Goal: Task Accomplishment & Management: Manage account settings

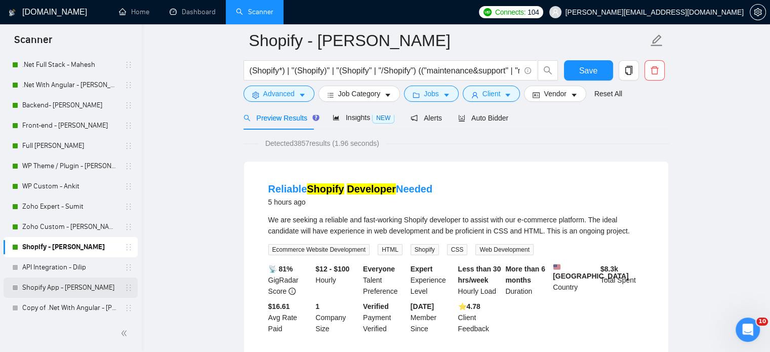
scroll to position [112, 0]
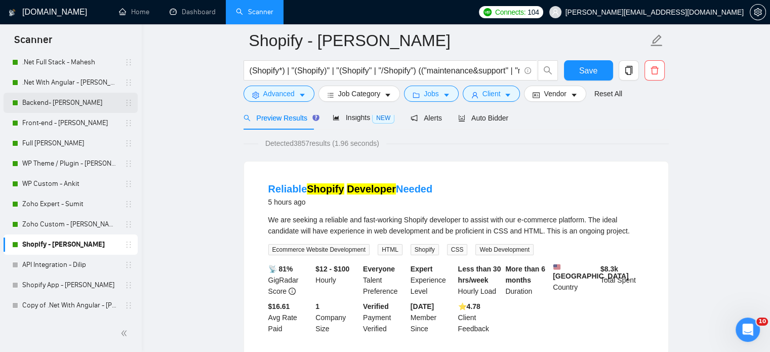
click at [71, 107] on link "Backend- [PERSON_NAME]" at bounding box center [70, 103] width 96 height 20
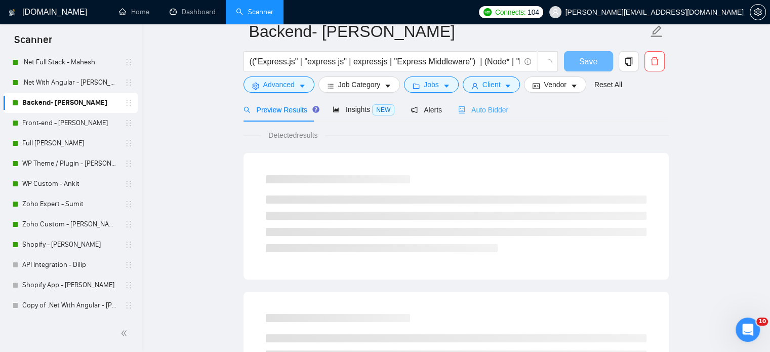
scroll to position [18, 0]
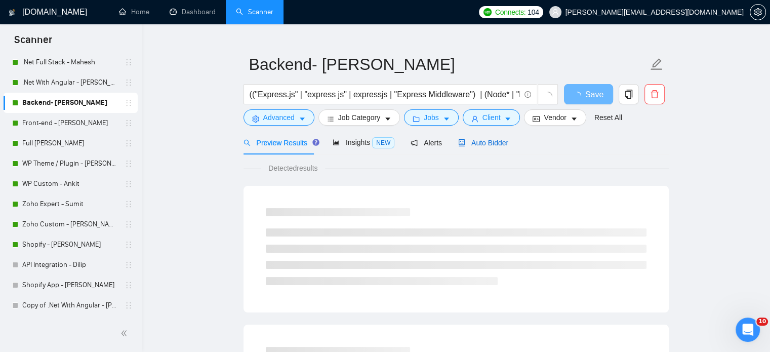
click at [483, 142] on span "Auto Bidder" at bounding box center [483, 143] width 50 height 8
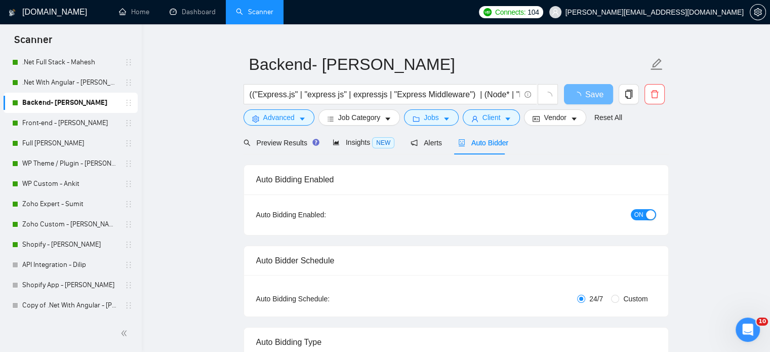
radio input "false"
radio input "true"
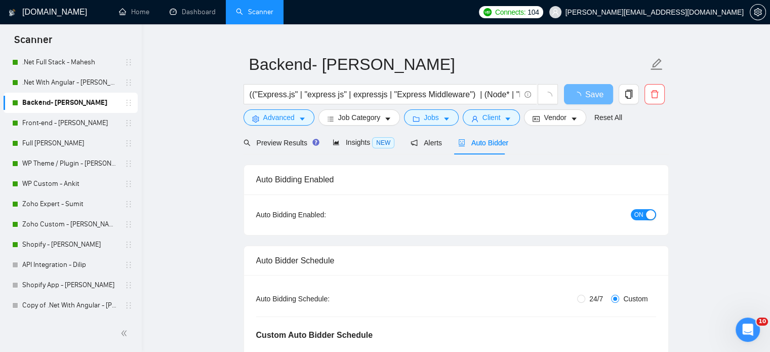
click at [646, 216] on div "button" at bounding box center [650, 214] width 9 height 9
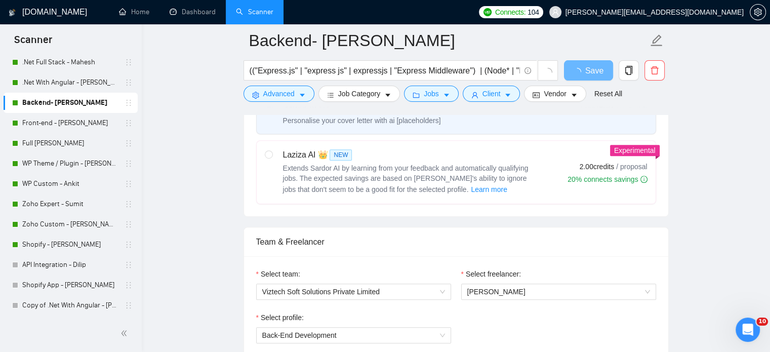
scroll to position [220, 0]
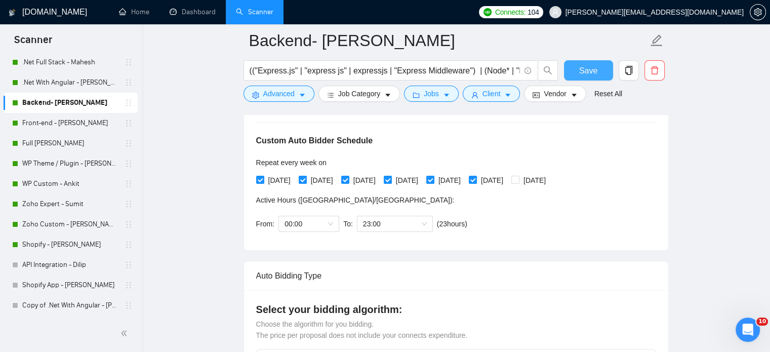
click at [589, 70] on span "Save" at bounding box center [588, 70] width 18 height 13
click at [51, 123] on link "Front-end - [PERSON_NAME]" at bounding box center [70, 123] width 96 height 20
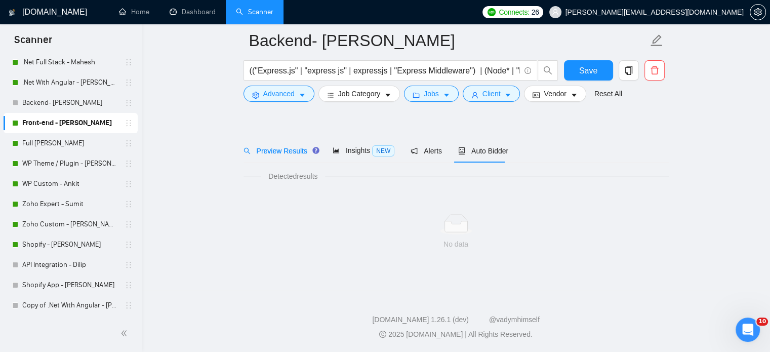
scroll to position [18, 0]
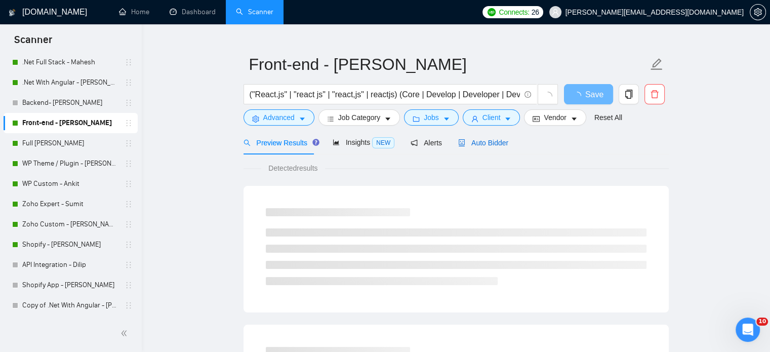
click at [490, 140] on span "Auto Bidder" at bounding box center [483, 143] width 50 height 8
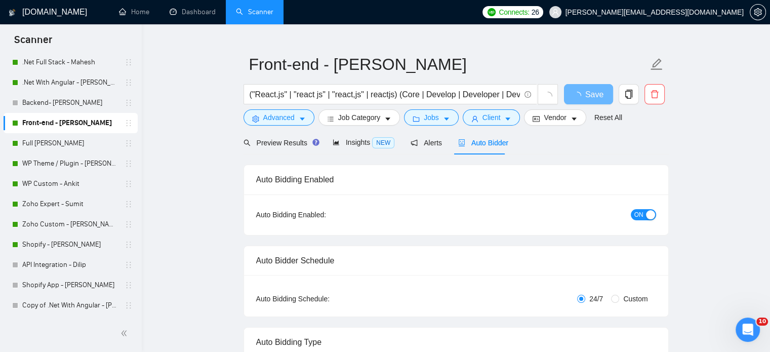
radio input "false"
radio input "true"
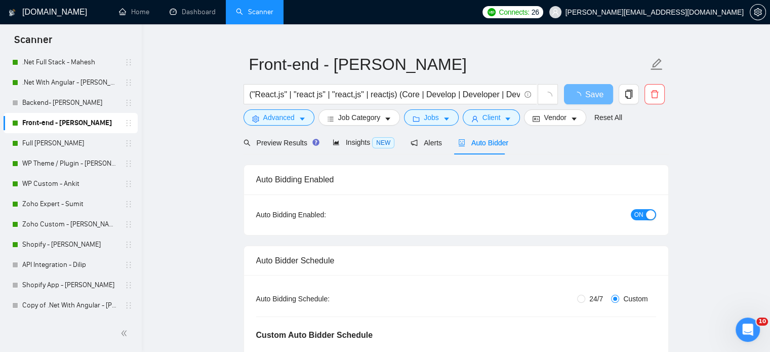
click at [640, 213] on span "ON" at bounding box center [638, 214] width 9 height 11
click at [582, 95] on span "Save" at bounding box center [588, 94] width 18 height 13
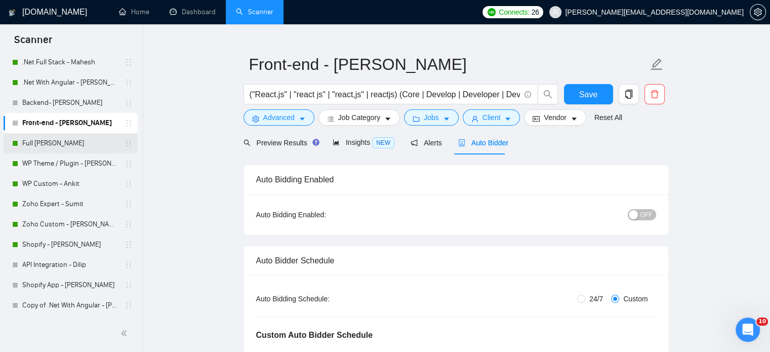
click at [33, 143] on link "Full [PERSON_NAME]" at bounding box center [70, 143] width 96 height 20
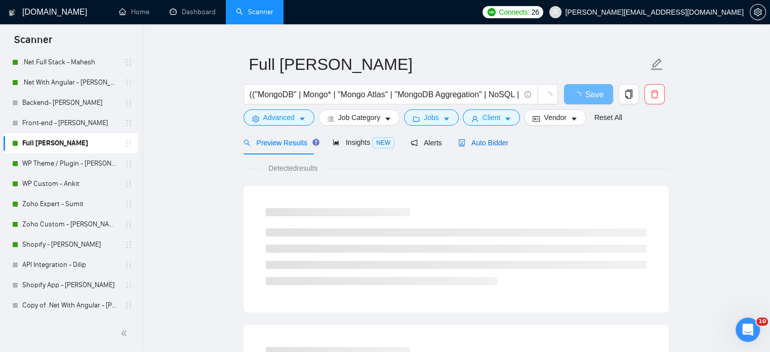
click at [478, 145] on span "Auto Bidder" at bounding box center [483, 143] width 50 height 8
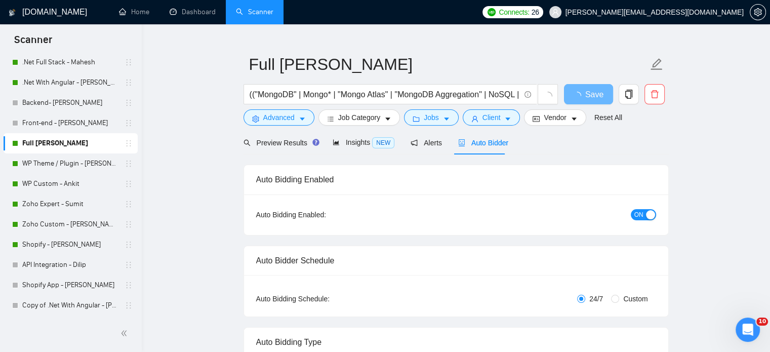
radio input "false"
radio input "true"
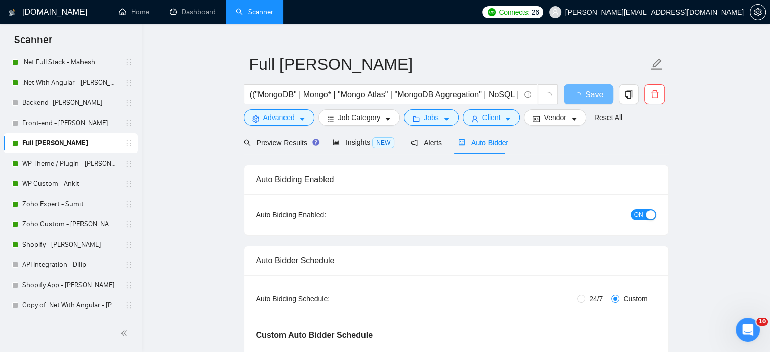
click at [636, 216] on span "ON" at bounding box center [638, 214] width 9 height 11
click at [595, 97] on span "Save" at bounding box center [588, 94] width 18 height 13
drag, startPoint x: 55, startPoint y: 200, endPoint x: 77, endPoint y: 202, distance: 22.3
click at [55, 200] on link "Zoho Expert - Sumit" at bounding box center [70, 204] width 96 height 20
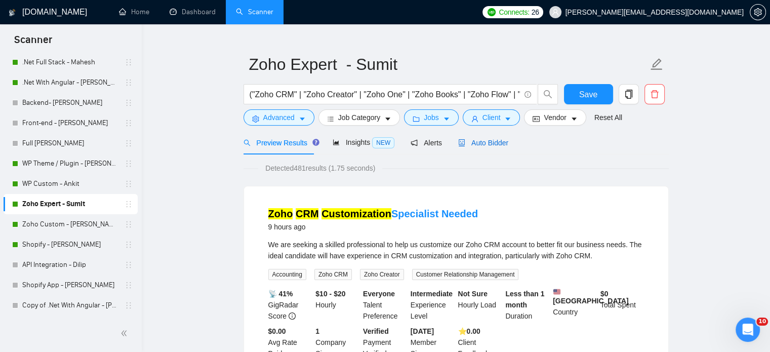
click at [487, 142] on span "Auto Bidder" at bounding box center [483, 143] width 50 height 8
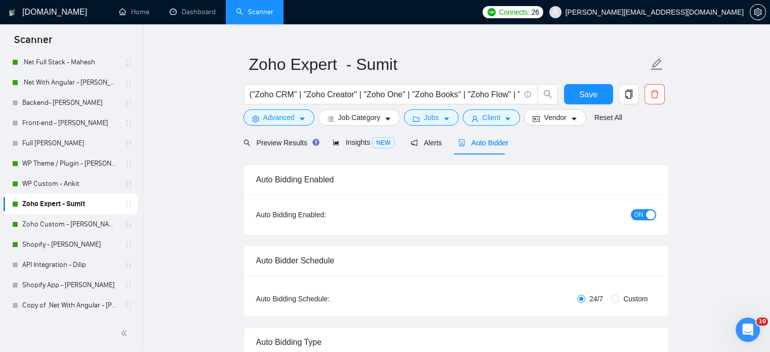
radio input "false"
radio input "true"
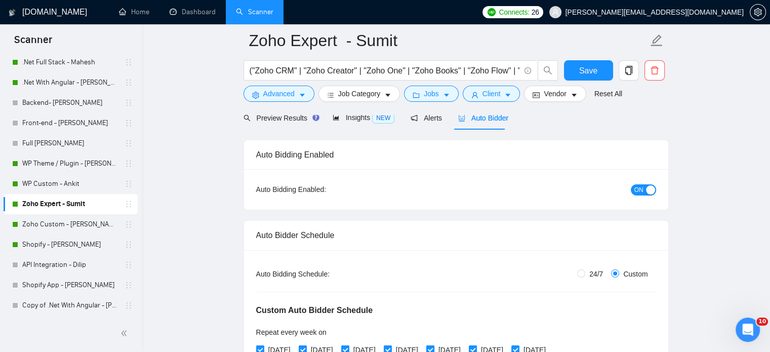
scroll to position [170, 0]
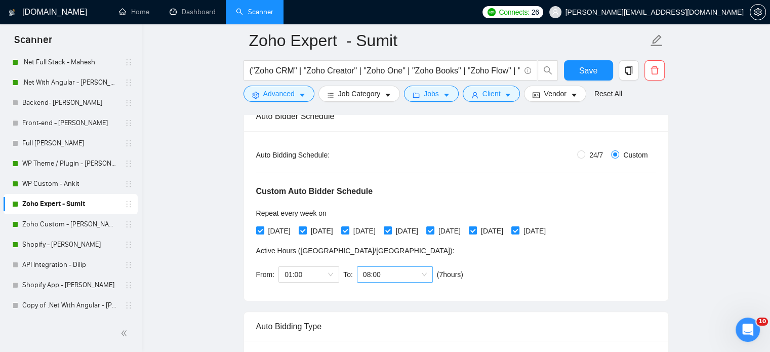
click at [383, 275] on span "08:00" at bounding box center [395, 274] width 64 height 15
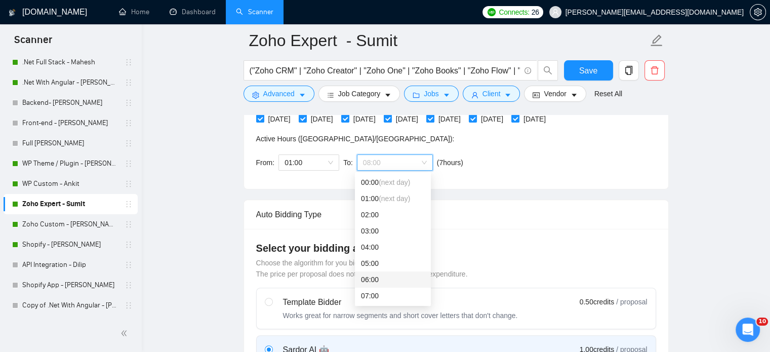
scroll to position [271, 0]
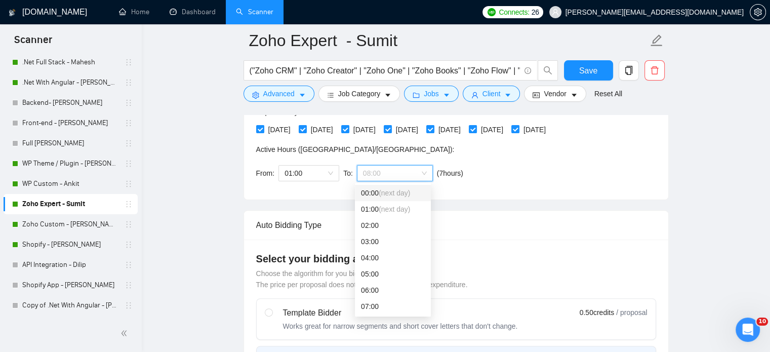
click at [375, 192] on div "00:00 (next day)" at bounding box center [393, 192] width 64 height 11
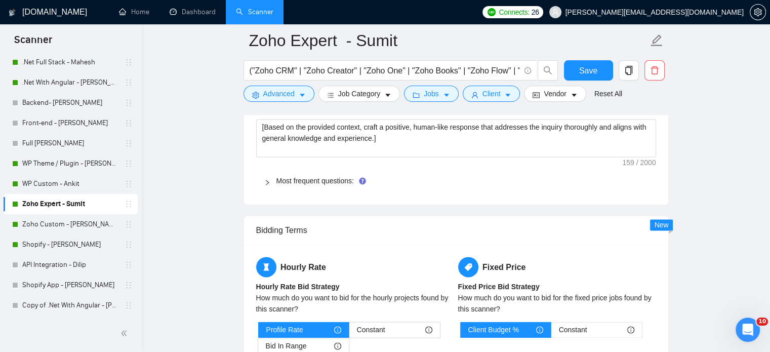
scroll to position [1840, 0]
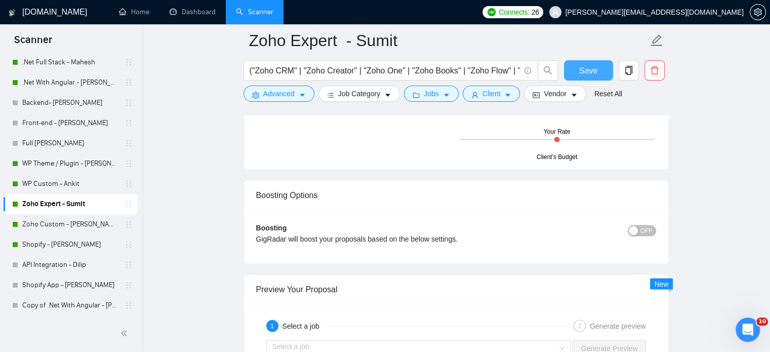
drag, startPoint x: 594, startPoint y: 72, endPoint x: 245, endPoint y: 341, distance: 440.8
click at [593, 72] on span "Save" at bounding box center [588, 70] width 18 height 13
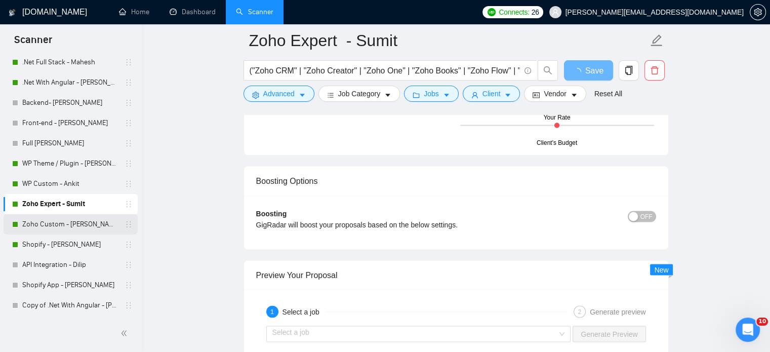
click at [49, 223] on link "Zoho Custom - [PERSON_NAME]" at bounding box center [70, 224] width 96 height 20
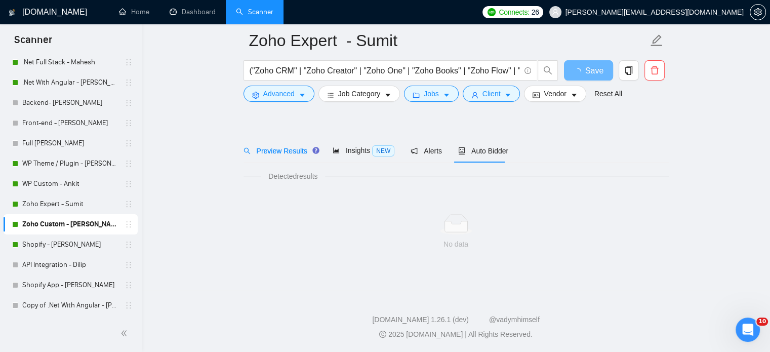
scroll to position [18, 0]
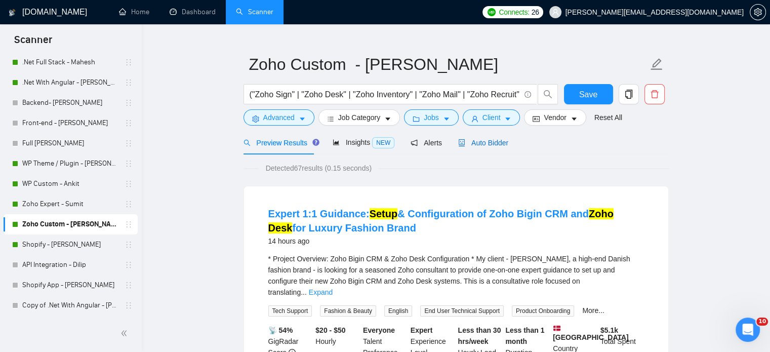
click at [488, 143] on span "Auto Bidder" at bounding box center [483, 143] width 50 height 8
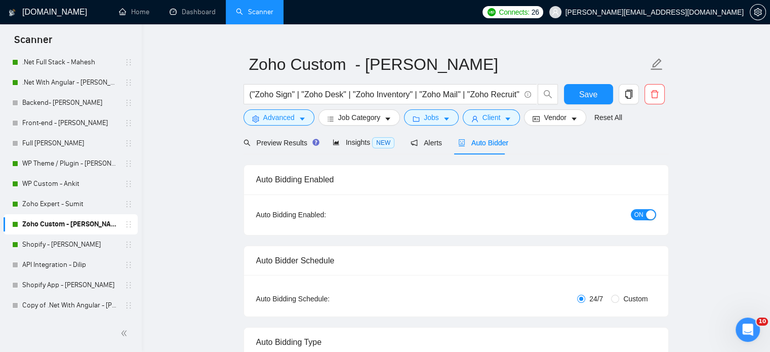
radio input "false"
radio input "true"
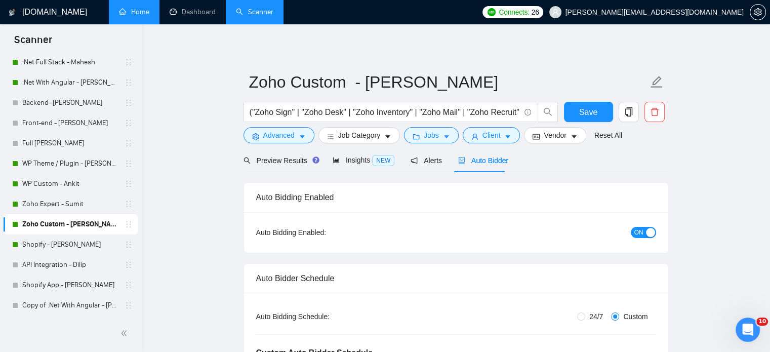
click at [144, 16] on link "Home" at bounding box center [134, 12] width 30 height 9
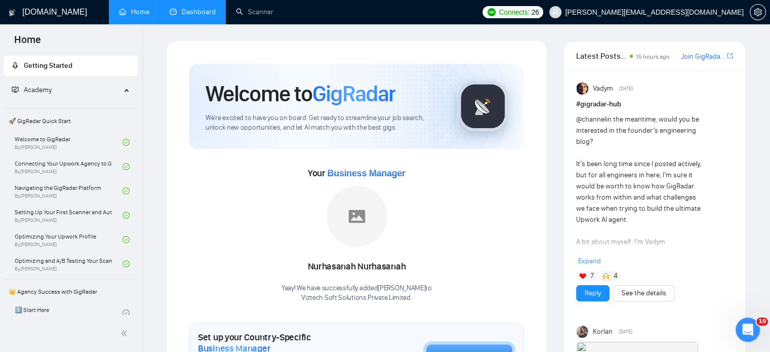
click at [192, 8] on link "Dashboard" at bounding box center [193, 12] width 46 height 9
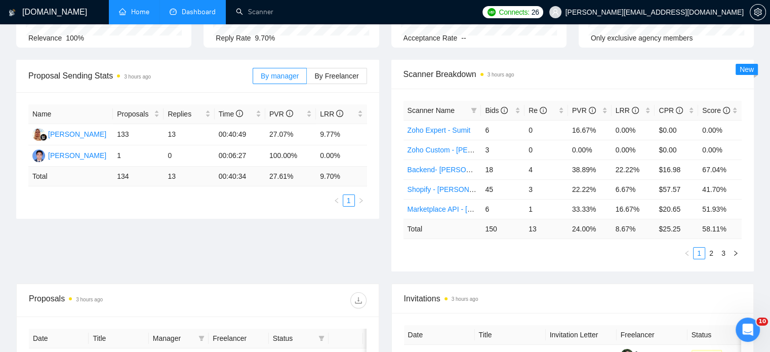
scroll to position [101, 0]
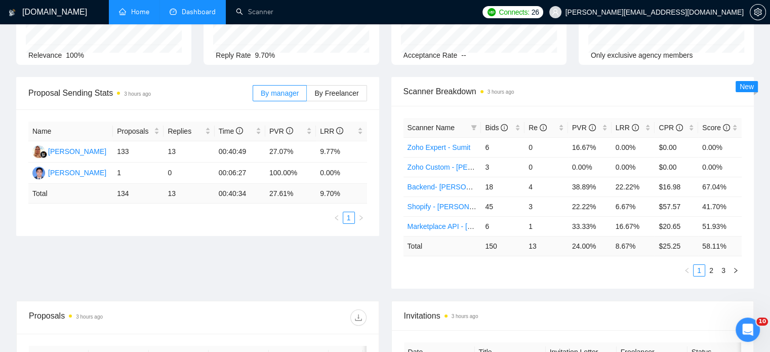
click at [635, 273] on ul "1 2 3" at bounding box center [572, 270] width 339 height 12
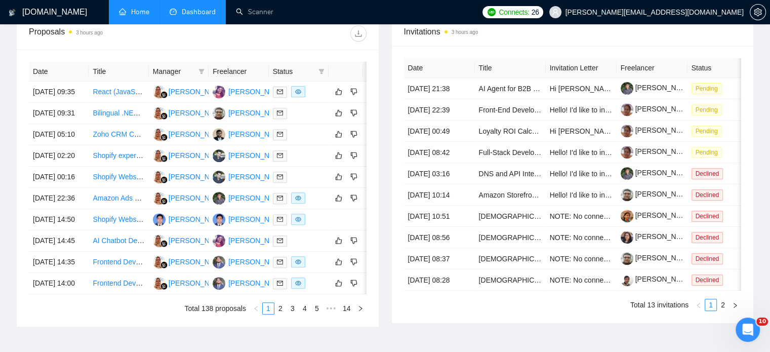
scroll to position [400, 0]
